Goal: Complete application form: Complete application form

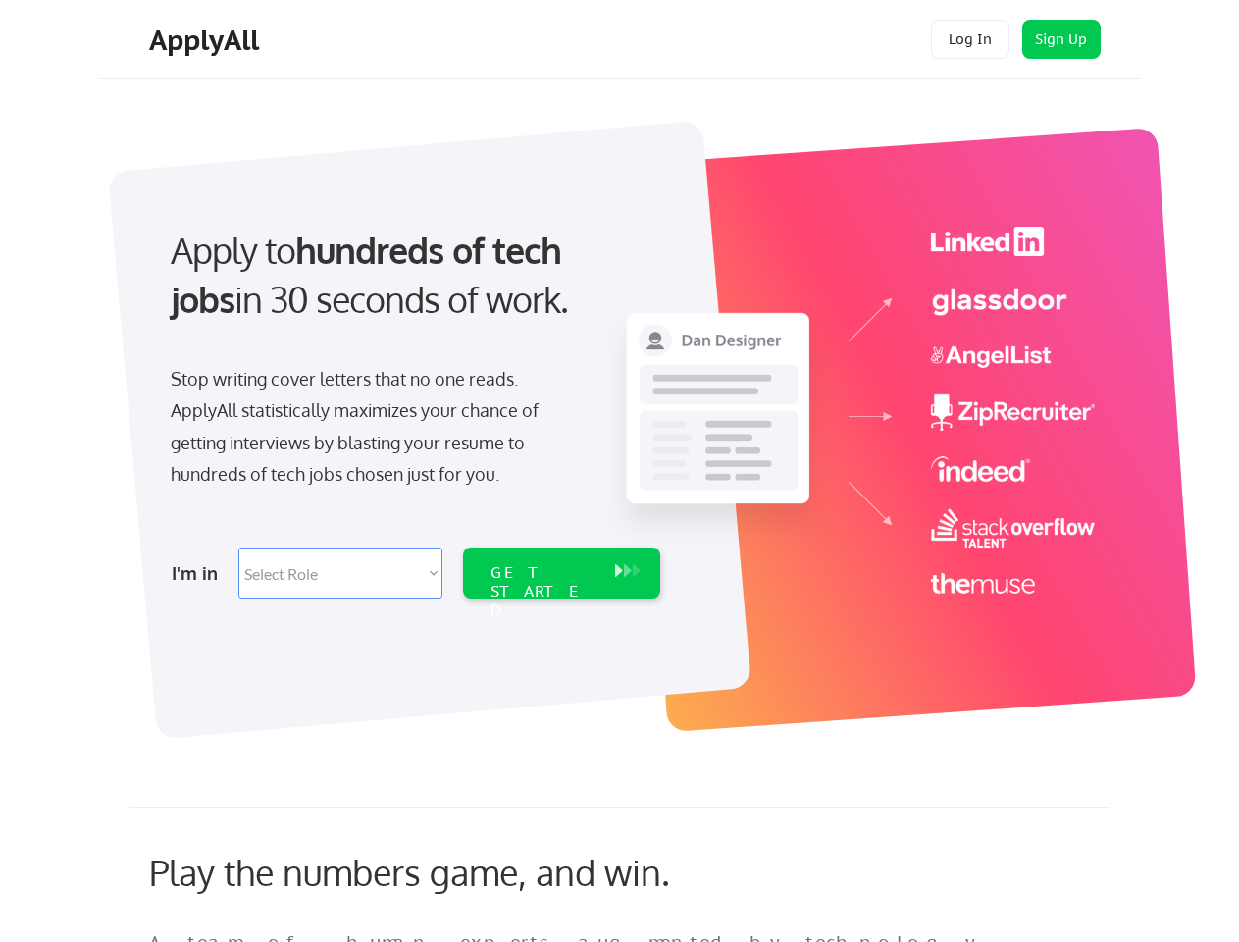
click at [619, 471] on div "Apply to hundreds of tech jobs in 30 seconds of work. Stop writing cover letter…" at bounding box center [413, 406] width 549 height 401
click at [622, 419] on div "Apply to hundreds of tech jobs in 30 seconds of work. Stop writing cover letter…" at bounding box center [413, 406] width 549 height 401
click at [413, 406] on div "Stop writing cover letters that no one reads. ApplyAll statistically maximizes …" at bounding box center [372, 427] width 403 height 128
click at [411, 291] on div "Apply to hundreds of tech jobs in 30 seconds of work." at bounding box center [412, 275] width 482 height 99
click at [372, 431] on div "Stop writing cover letters that no one reads. ApplyAll statistically maximizes …" at bounding box center [372, 427] width 403 height 128
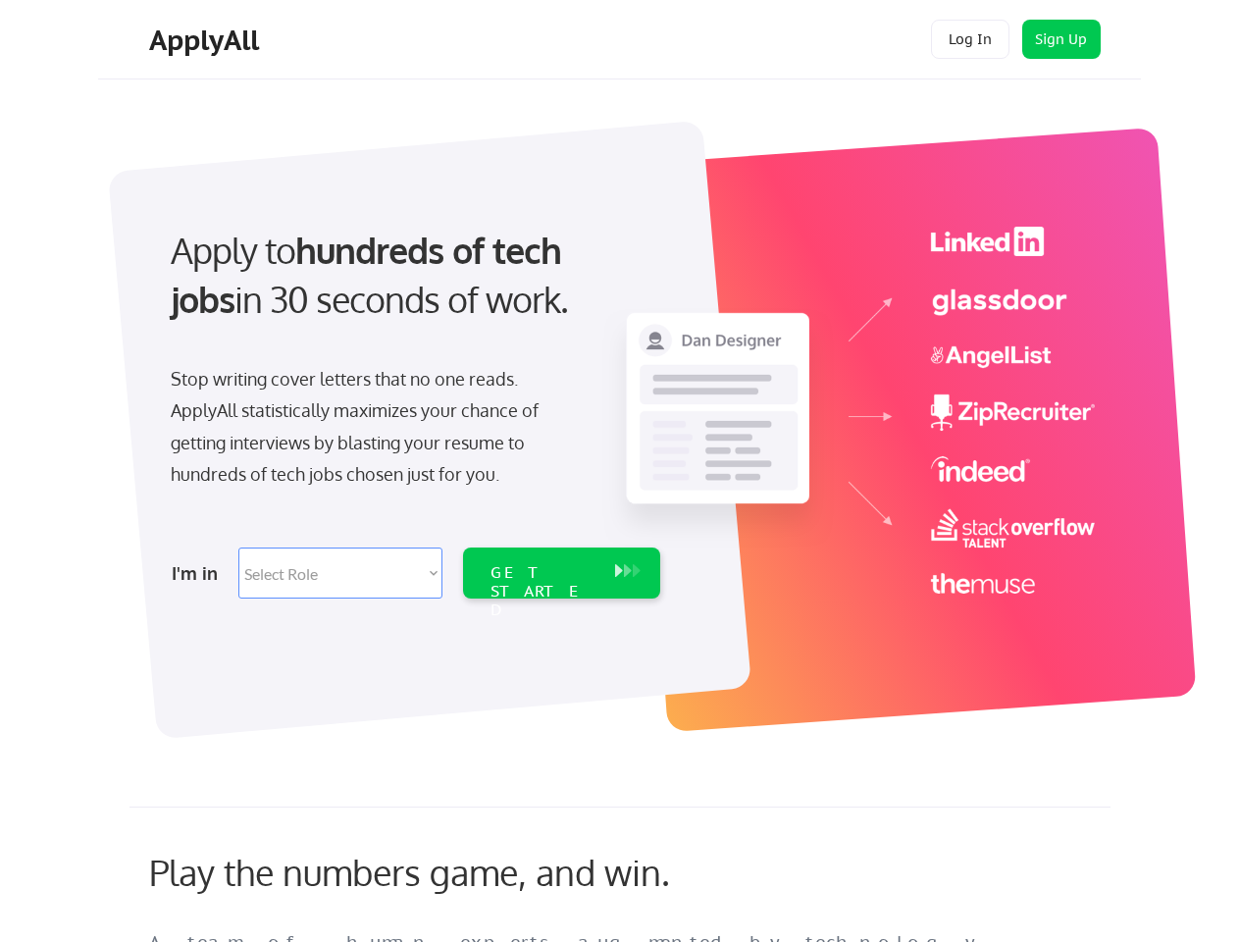
click at [413, 573] on select "Select Role Software Engineering Product Management Customer Success Sales UI/U…" at bounding box center [340, 573] width 204 height 51
click at [199, 573] on div "I'm in" at bounding box center [199, 572] width 55 height 31
click at [341, 573] on select "Select Role Software Engineering Product Management Customer Success Sales UI/U…" at bounding box center [340, 573] width 204 height 51
click at [561, 573] on div "GET STARTED" at bounding box center [543, 591] width 105 height 57
click at [543, 573] on div "GET STARTED" at bounding box center [543, 591] width 105 height 57
